Goal: Find specific fact: Find contact information

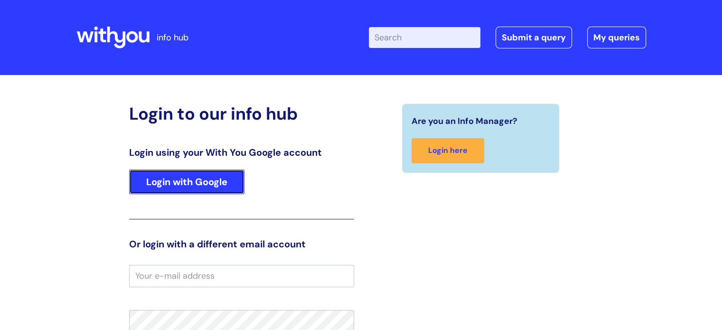
click at [190, 190] on link "Login with Google" at bounding box center [186, 182] width 115 height 25
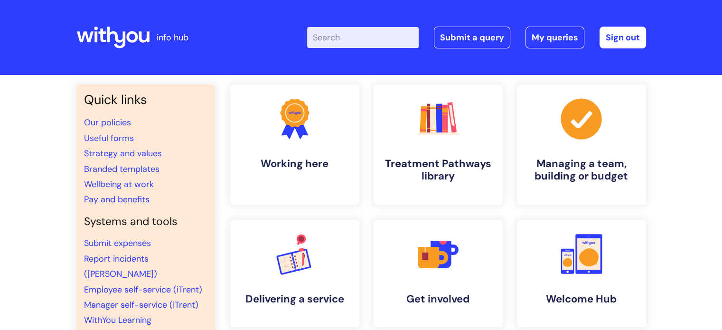
drag, startPoint x: 55, startPoint y: 0, endPoint x: 209, endPoint y: 51, distance: 161.9
click at [209, 51] on div "info hub" at bounding box center [147, 37] width 142 height 56
click at [331, 38] on input "Enter your search term here..." at bounding box center [363, 37] width 112 height 21
type input "IT"
click button "Search" at bounding box center [0, 0] width 0 height 0
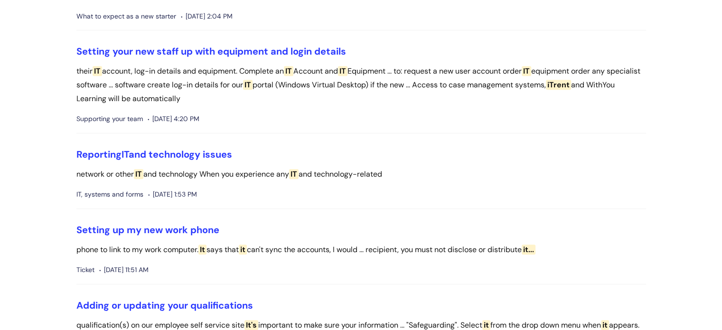
scroll to position [533, 0]
click at [182, 154] on link "Reporting IT and technology issues" at bounding box center [154, 154] width 156 height 12
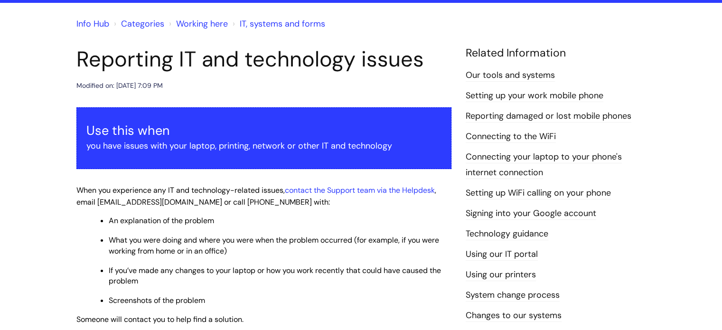
scroll to position [72, 0]
drag, startPoint x: 98, startPoint y: 202, endPoint x: 202, endPoint y: 205, distance: 104.0
click at [202, 205] on span "When you experience any IT and technology-related issues, contact the Support t…" at bounding box center [256, 196] width 360 height 22
copy span "[EMAIL_ADDRESS][DOMAIN_NAME]"
click at [367, 212] on div "Use this when you have issues with your laptop, printing, network or other IT a…" at bounding box center [263, 245] width 375 height 277
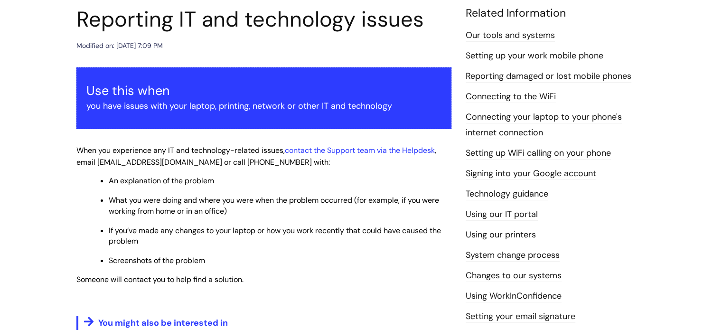
scroll to position [115, 0]
